Goal: Task Accomplishment & Management: Manage account settings

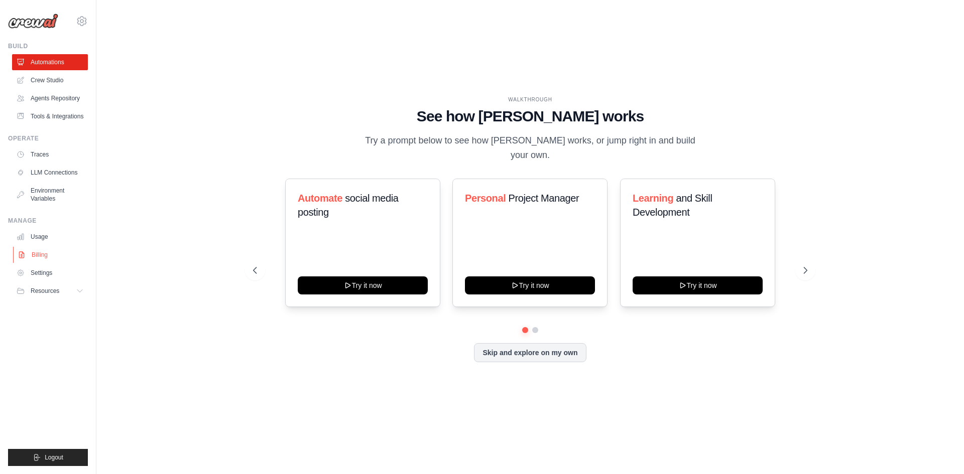
click at [66, 261] on link "Billing" at bounding box center [51, 255] width 76 height 16
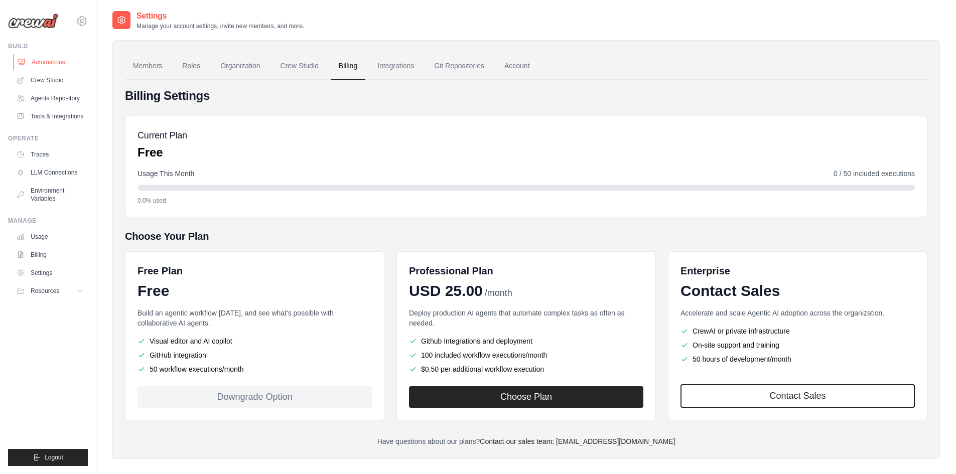
click at [59, 60] on link "Automations" at bounding box center [51, 62] width 76 height 16
